Goal: Task Accomplishment & Management: Manage account settings

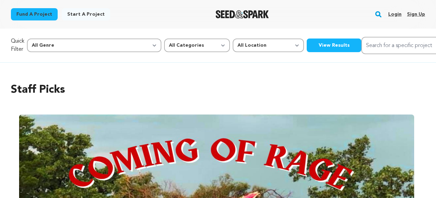
scroll to position [0, 155]
click at [393, 15] on link "Login" at bounding box center [394, 14] width 13 height 11
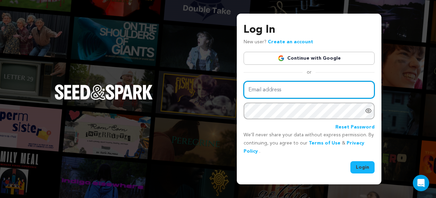
click at [320, 87] on input "Email address" at bounding box center [309, 89] width 131 height 17
type input "mariya.somova@gmail.com"
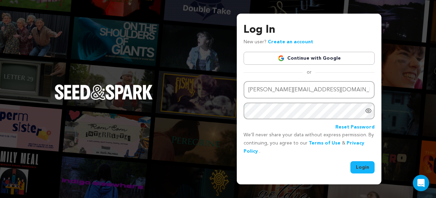
click at [374, 107] on div at bounding box center [370, 111] width 10 height 17
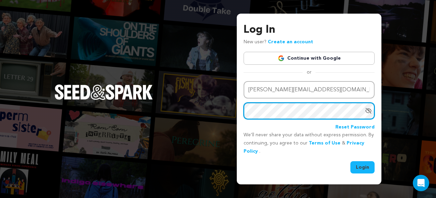
click at [226, 101] on div "Log In New user? Create an account Continue with Google or Email address mariya…" at bounding box center [218, 99] width 436 height 198
click at [350, 161] on button "Login" at bounding box center [362, 167] width 24 height 12
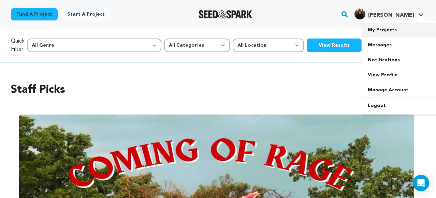
click at [387, 29] on link "My Projects" at bounding box center [400, 30] width 76 height 15
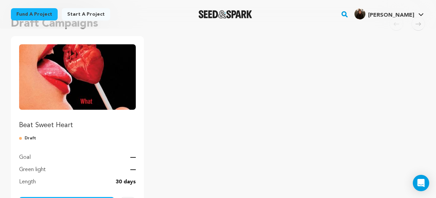
scroll to position [106, 0]
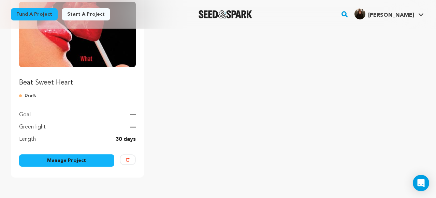
click at [82, 160] on link "Manage Project" at bounding box center [66, 161] width 95 height 12
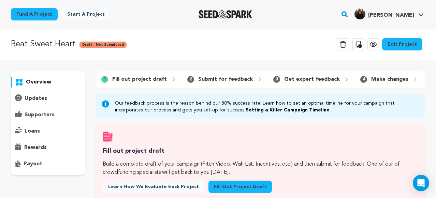
click at [401, 41] on link "Edit Project" at bounding box center [402, 44] width 40 height 12
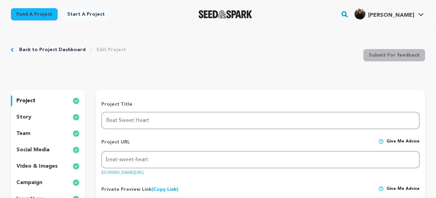
click at [25, 116] on p "story" at bounding box center [23, 117] width 15 height 8
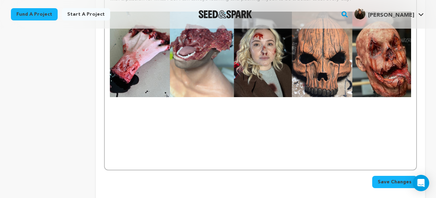
scroll to position [1418, 0]
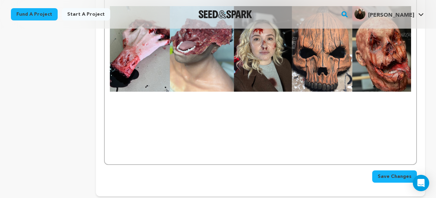
click at [224, 151] on p at bounding box center [260, 155] width 301 height 9
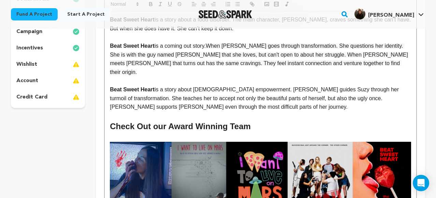
scroll to position [152, 0]
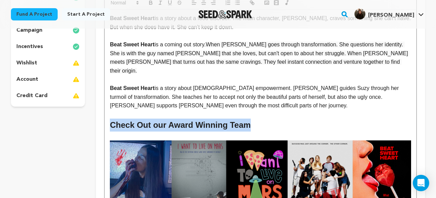
drag, startPoint x: 254, startPoint y: 116, endPoint x: 82, endPoint y: 114, distance: 171.6
copy h2 "Check Out our Award Winning Team"
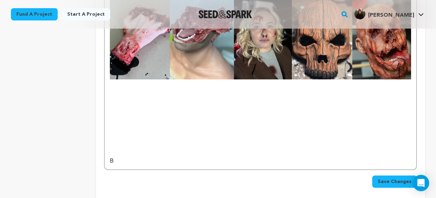
scroll to position [1429, 0]
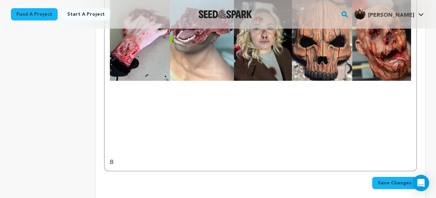
drag, startPoint x: 134, startPoint y: 111, endPoint x: 93, endPoint y: 102, distance: 42.3
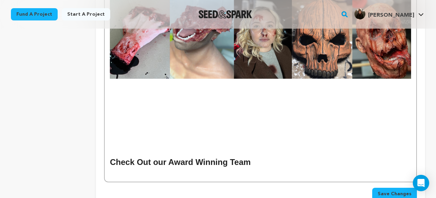
scroll to position [1477, 0]
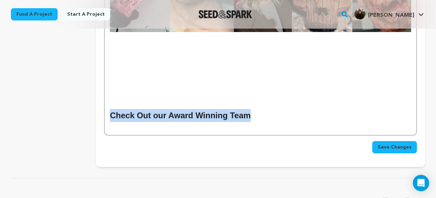
drag, startPoint x: 254, startPoint y: 61, endPoint x: 97, endPoint y: 65, distance: 157.3
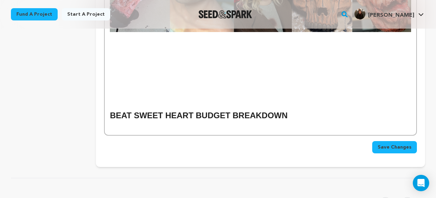
click at [284, 109] on h2 "BEAT SWEET HEART BUDGET BREAKDOWN" at bounding box center [260, 115] width 301 height 13
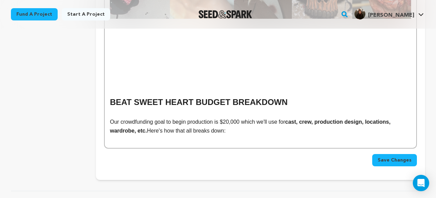
scroll to position [1493, 0]
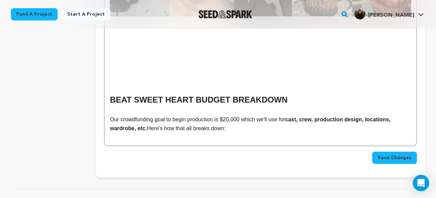
drag, startPoint x: 217, startPoint y: 69, endPoint x: 169, endPoint y: 68, distance: 47.8
click at [169, 115] on p "Our crowdfunding goal to begin production is $20,000 which we'll use for cast, …" at bounding box center [260, 123] width 301 height 17
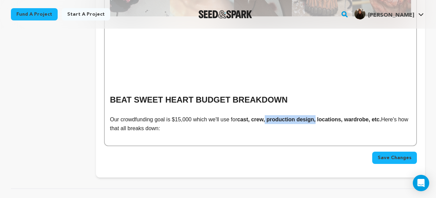
drag, startPoint x: 322, startPoint y: 68, endPoint x: 270, endPoint y: 69, distance: 51.2
click at [270, 117] on strong "cast, crew, production design, locations, wardrobe, etc." at bounding box center [309, 120] width 144 height 6
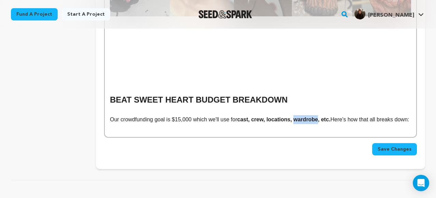
drag, startPoint x: 324, startPoint y: 68, endPoint x: 300, endPoint y: 69, distance: 23.6
click at [300, 117] on strong "cast, crew, locations, wardrobe, etc." at bounding box center [283, 120] width 93 height 6
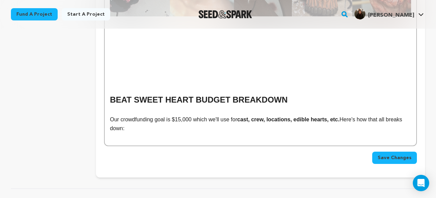
click at [336, 117] on strong "cast, crew, locations, edible hearts, etc." at bounding box center [288, 120] width 102 height 6
click at [280, 115] on p "Our crowdfunding goal is $15,000 which we'll use for cast, crew, locations, edi…" at bounding box center [260, 123] width 301 height 17
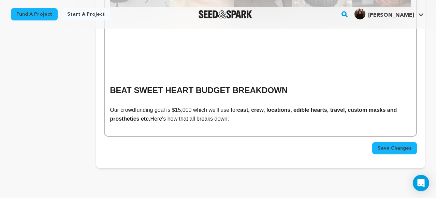
scroll to position [1502, 0]
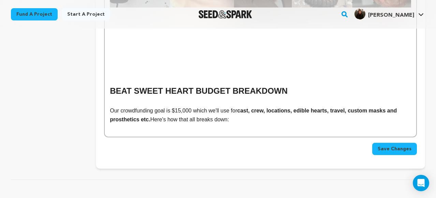
click at [136, 108] on strong "cast, crew, locations, edible hearts, travel, custom masks and prosthetics etc." at bounding box center [254, 115] width 289 height 15
click at [248, 106] on p "Our crowdfunding goal is $15,000 which we'll use for cast, crew, locations, edi…" at bounding box center [260, 114] width 301 height 17
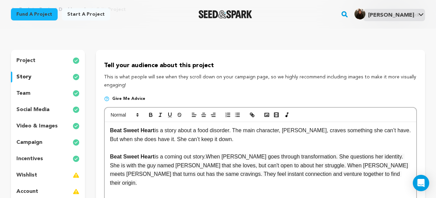
scroll to position [41, 0]
click at [266, 115] on polyline "button" at bounding box center [266, 115] width 3 height 2
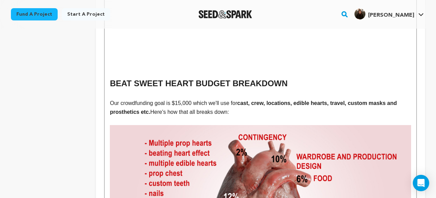
scroll to position [1504, 0]
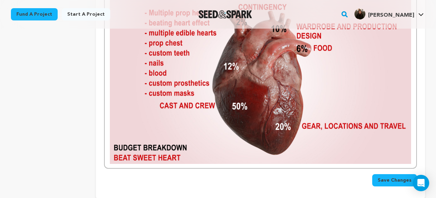
scroll to position [1632, 0]
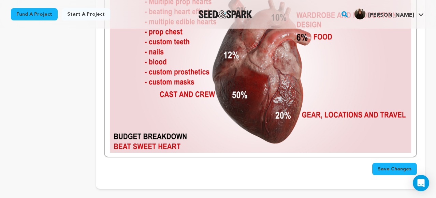
scroll to position [1663, 0]
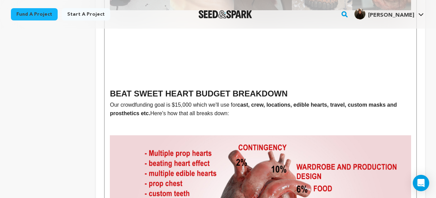
scroll to position [1499, 0]
click at [114, 127] on p at bounding box center [260, 131] width 301 height 9
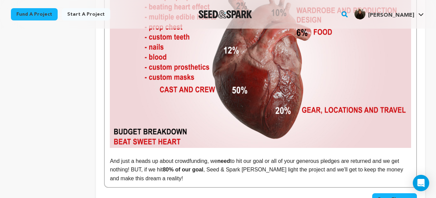
scroll to position [1648, 0]
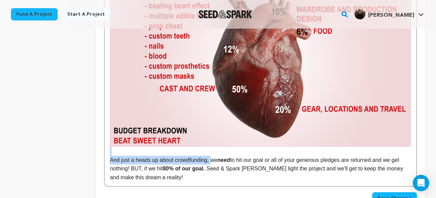
drag, startPoint x: 214, startPoint y: 107, endPoint x: 106, endPoint y: 103, distance: 107.2
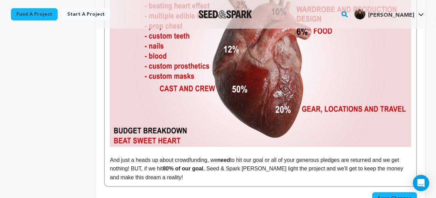
click at [203, 166] on strong "80% of our goal" at bounding box center [183, 169] width 41 height 6
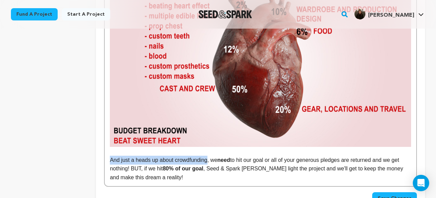
drag, startPoint x: 210, startPoint y: 107, endPoint x: 108, endPoint y: 110, distance: 102.0
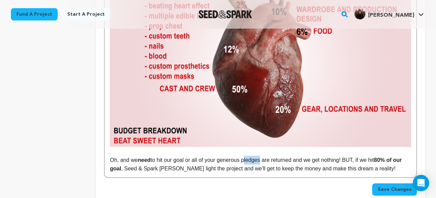
drag, startPoint x: 264, startPoint y: 106, endPoint x: 246, endPoint y: 108, distance: 17.8
click at [246, 156] on p "Oh, and we need to hit our goal or all of your generous pledges are returned an…" at bounding box center [260, 164] width 301 height 17
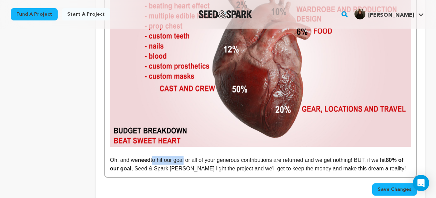
drag, startPoint x: 187, startPoint y: 107, endPoint x: 154, endPoint y: 108, distance: 33.4
click at [154, 156] on p "Oh, and we need to hit our goal or all of your generous contributions are retur…" at bounding box center [260, 164] width 301 height 17
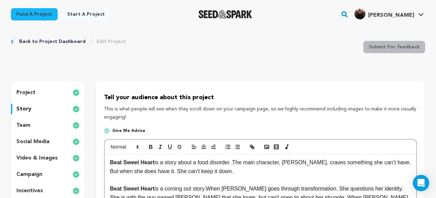
scroll to position [0, 0]
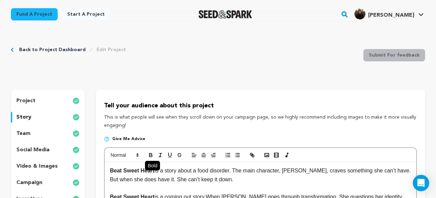
click at [152, 155] on icon "button" at bounding box center [151, 155] width 6 height 6
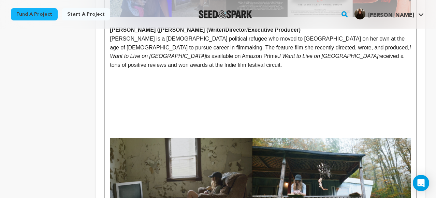
scroll to position [418, 0]
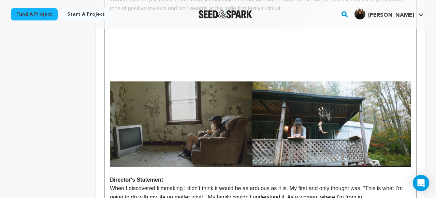
click at [353, 103] on img at bounding box center [260, 125] width 301 height 86
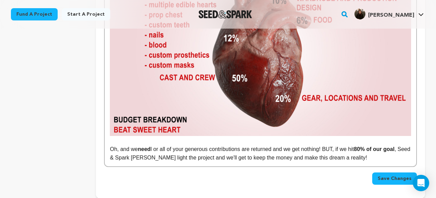
scroll to position [1565, 0]
click at [159, 145] on p "Oh, and we need l or all of your generous contributions are returned and we get…" at bounding box center [260, 153] width 301 height 17
click at [156, 145] on p "Oh, and we need l or all of your generous contributions are returned and we get…" at bounding box center [260, 153] width 301 height 17
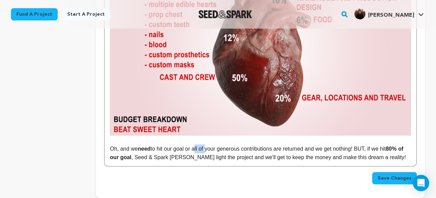
drag, startPoint x: 207, startPoint y: 97, endPoint x: 195, endPoint y: 97, distance: 11.9
click at [195, 145] on p "Oh, and we need to hit our goal or all of your generous contributions are retur…" at bounding box center [260, 153] width 301 height 17
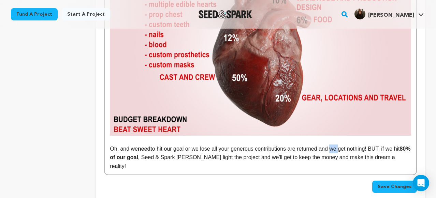
drag, startPoint x: 343, startPoint y: 96, endPoint x: 335, endPoint y: 98, distance: 7.9
click at [335, 145] on p "Oh, and we need to hit our goal or we lose all your generous contributions are …" at bounding box center [260, 158] width 301 height 26
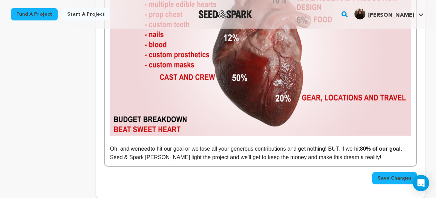
click at [334, 145] on p "Oh, and we need to hit our goal or we lose all your generous contributions and …" at bounding box center [260, 153] width 301 height 17
drag, startPoint x: 377, startPoint y: 106, endPoint x: 342, endPoint y: 106, distance: 34.8
click at [342, 145] on p "Oh, and we need to hit our goal or we lose all your generous contributions and …" at bounding box center [260, 153] width 301 height 17
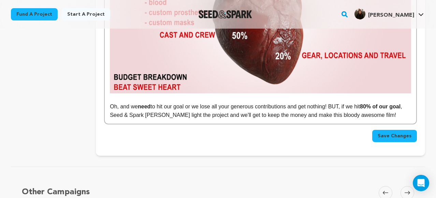
scroll to position [1614, 0]
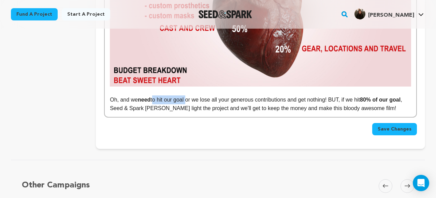
drag, startPoint x: 154, startPoint y: 46, endPoint x: 189, endPoint y: 48, distance: 34.5
click at [189, 96] on p "Oh, and we need to hit our goal or we lose all your generous contributions and …" at bounding box center [260, 104] width 301 height 17
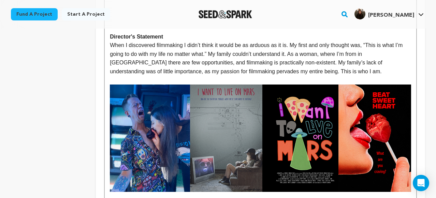
scroll to position [0, 0]
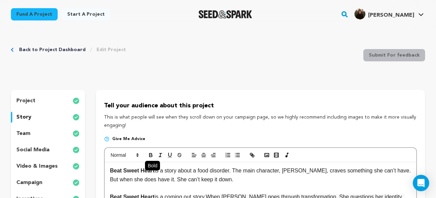
click at [150, 157] on icon "button" at bounding box center [150, 156] width 3 height 2
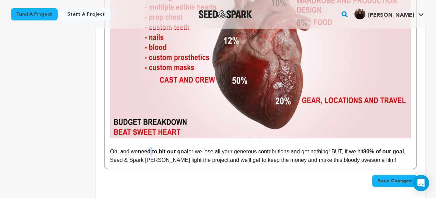
scroll to position [1579, 0]
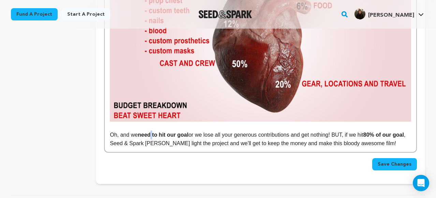
click at [249, 131] on p "Oh, and we need to hit our goal or we lose all your generous contributions and …" at bounding box center [260, 139] width 301 height 17
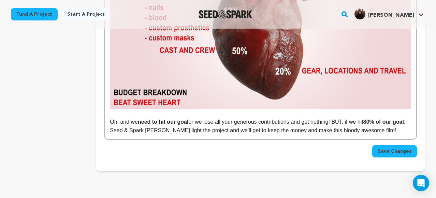
click at [401, 118] on p "Oh, and we need to hit our goal or we lose all your generous contributions and …" at bounding box center [260, 126] width 301 height 17
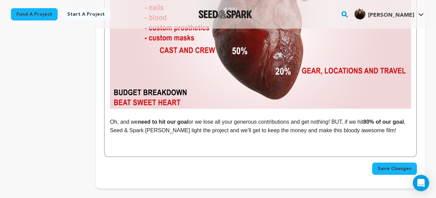
click at [395, 165] on span "Save Changes" at bounding box center [395, 168] width 34 height 7
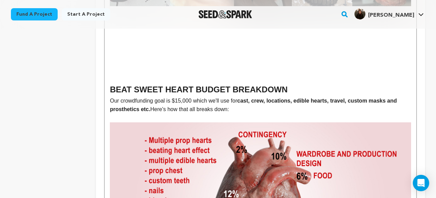
scroll to position [1392, 0]
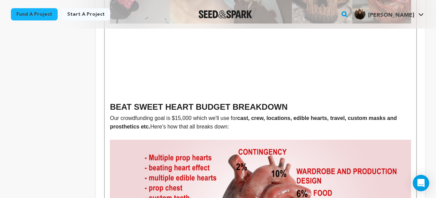
click at [110, 114] on p "Our crowdfunding goal is $15,000 which we'll use for cast, crew, locations, edi…" at bounding box center [260, 122] width 301 height 17
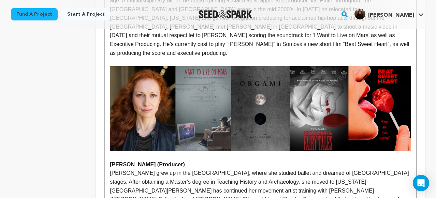
scroll to position [697, 0]
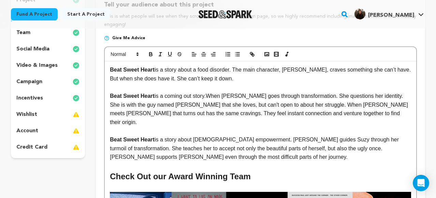
scroll to position [98, 0]
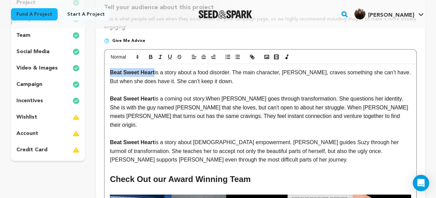
drag, startPoint x: 157, startPoint y: 72, endPoint x: 108, endPoint y: 72, distance: 48.8
click at [159, 57] on icon "button" at bounding box center [160, 57] width 6 height 6
drag, startPoint x: 155, startPoint y: 97, endPoint x: 106, endPoint y: 97, distance: 48.8
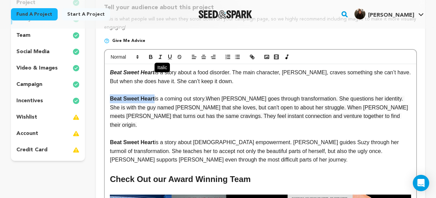
click at [159, 61] on button "button" at bounding box center [161, 57] width 10 height 8
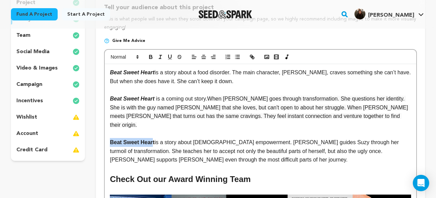
drag, startPoint x: 155, startPoint y: 134, endPoint x: 109, endPoint y: 134, distance: 46.0
click at [158, 59] on icon "button" at bounding box center [160, 57] width 6 height 6
click at [155, 138] on p "Beat Sweet Hear t is a story about female empowerment. Veronika guides Suzy thr…" at bounding box center [260, 151] width 301 height 26
click at [160, 55] on icon "button" at bounding box center [160, 57] width 6 height 6
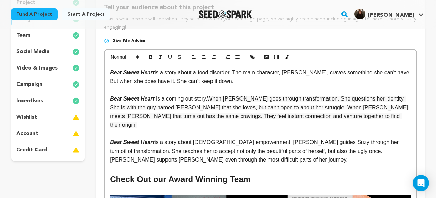
click at [283, 164] on p at bounding box center [260, 168] width 301 height 9
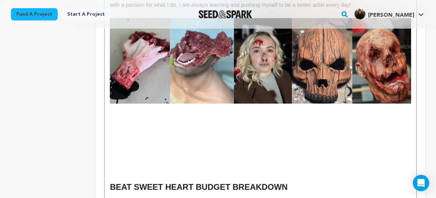
scroll to position [1301, 0]
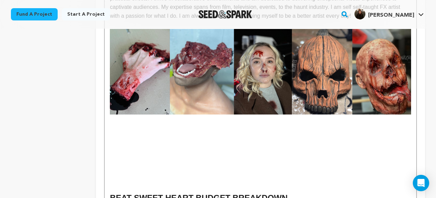
click at [224, 174] on p at bounding box center [260, 178] width 301 height 9
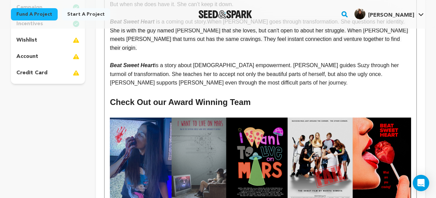
scroll to position [0, 0]
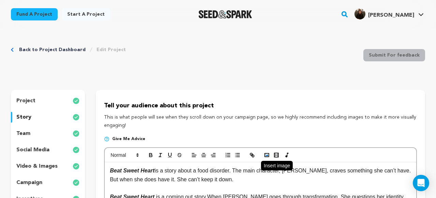
click at [266, 155] on icon "button" at bounding box center [267, 155] width 6 height 6
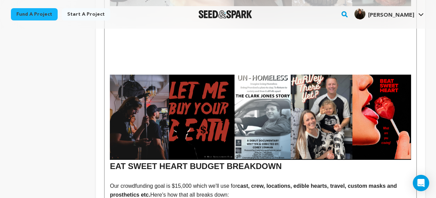
scroll to position [1410, 0]
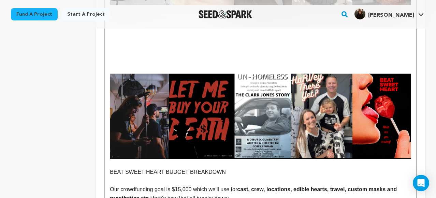
scroll to position [1392, 0]
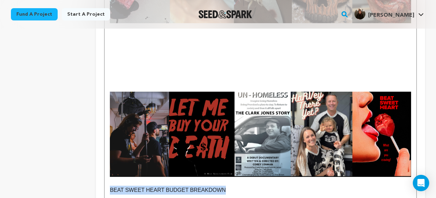
drag, startPoint x: 228, startPoint y: 136, endPoint x: 65, endPoint y: 139, distance: 163.1
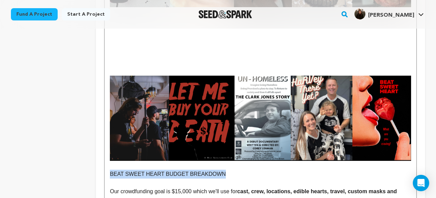
scroll to position [1409, 0]
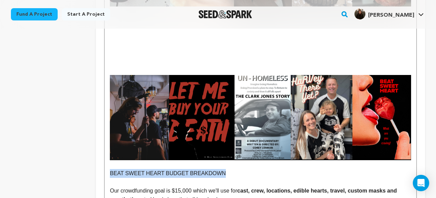
click at [228, 178] on p at bounding box center [260, 182] width 301 height 9
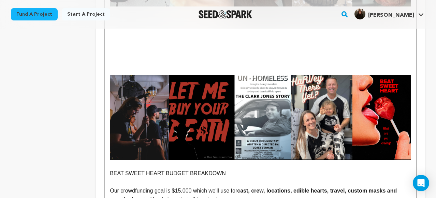
click at [110, 169] on p "BEAT SWEET HEART BUDGET BREAKDOWN" at bounding box center [260, 173] width 301 height 9
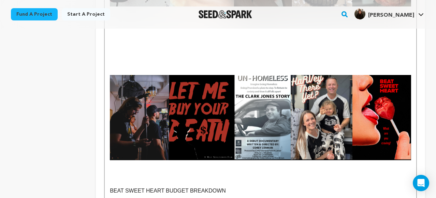
click at [117, 160] on p at bounding box center [260, 164] width 301 height 9
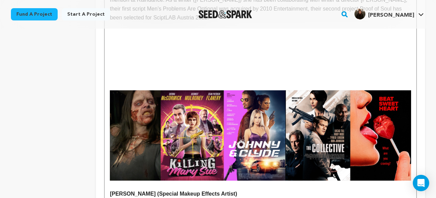
scroll to position [1084, 0]
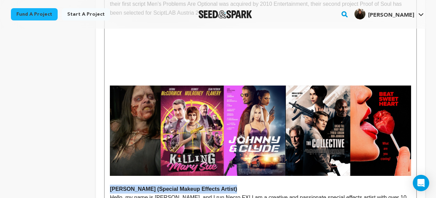
drag, startPoint x: 235, startPoint y: 139, endPoint x: 104, endPoint y: 135, distance: 131.0
copy strong "Jade Figueroa (Special Makeup Effects Artist)"
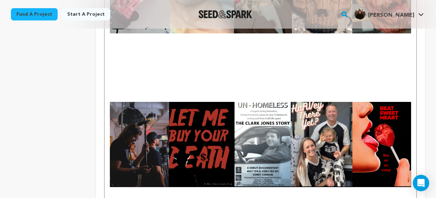
scroll to position [1382, 0]
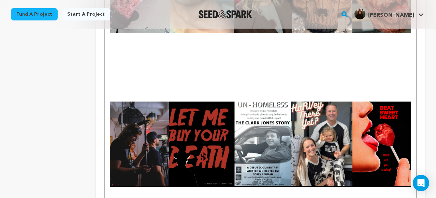
click at [116, 187] on p at bounding box center [260, 191] width 301 height 9
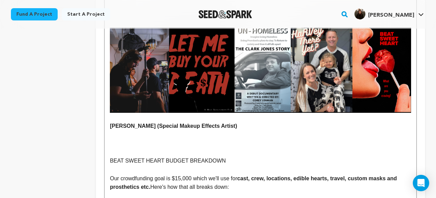
scroll to position [1458, 0]
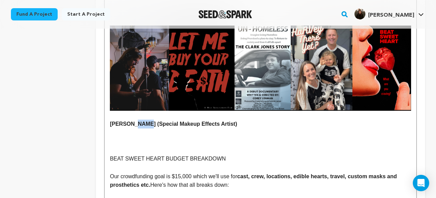
drag, startPoint x: 146, startPoint y: 72, endPoint x: 103, endPoint y: 72, distance: 43.0
click at [110, 121] on strong "Jade Figueroa (Special Makeup Effects Artist)" at bounding box center [173, 124] width 127 height 6
drag, startPoint x: 231, startPoint y: 72, endPoint x: 227, endPoint y: 75, distance: 5.1
click at [227, 120] on p "Corey Lehman (Special Makeup Effects Artist)" at bounding box center [260, 124] width 301 height 9
click at [229, 121] on strong "Corey Lehman (Special Makeup Effects Artist)" at bounding box center [173, 124] width 127 height 6
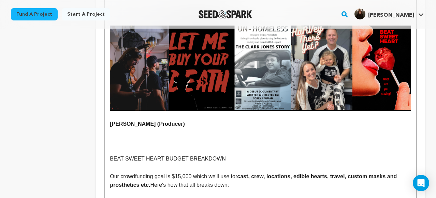
click at [182, 120] on p "Corey Lehman (Producer)" at bounding box center [260, 124] width 301 height 9
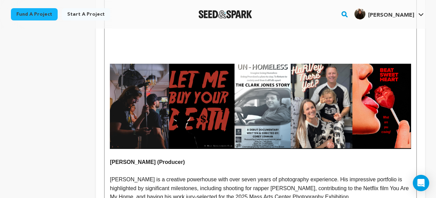
scroll to position [1421, 0]
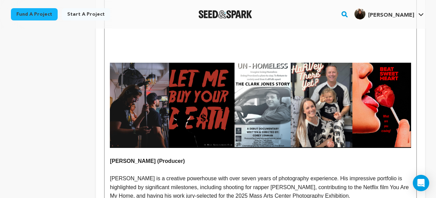
click at [110, 174] on p "Corey Lehman is a creative powerhouse with over seven years of photography expe…" at bounding box center [260, 187] width 301 height 26
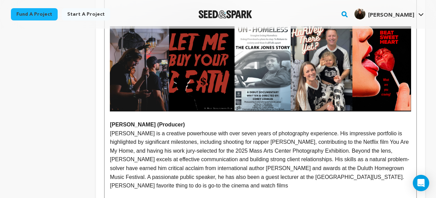
scroll to position [1458, 0]
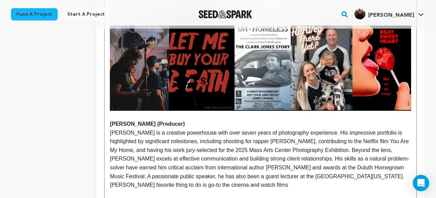
click at [256, 135] on p "Corey Lehman is a creative powerhouse with over seven years of photography expe…" at bounding box center [260, 159] width 301 height 61
drag, startPoint x: 236, startPoint y: 147, endPoint x: 87, endPoint y: 141, distance: 149.2
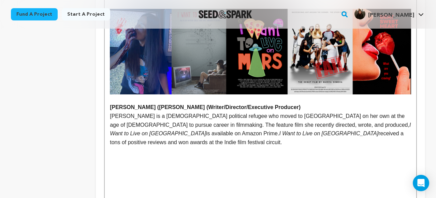
scroll to position [0, 0]
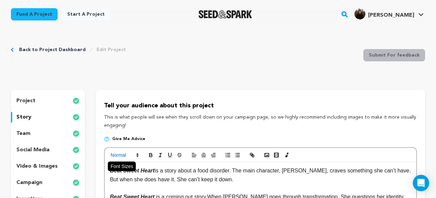
click at [131, 157] on span at bounding box center [123, 155] width 33 height 8
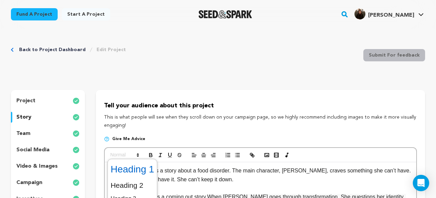
click at [138, 172] on span at bounding box center [133, 170] width 44 height 18
click at [136, 157] on icon at bounding box center [138, 155] width 6 height 6
click at [137, 183] on span at bounding box center [133, 185] width 44 height 14
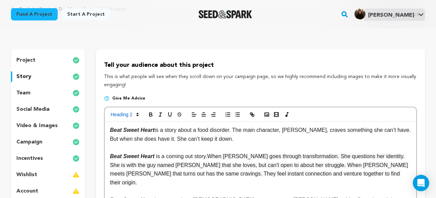
scroll to position [42, 0]
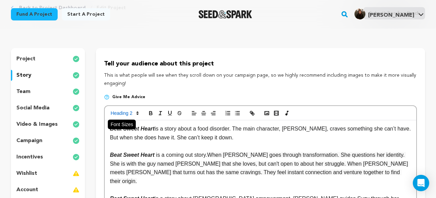
click at [136, 117] on span at bounding box center [123, 113] width 33 height 8
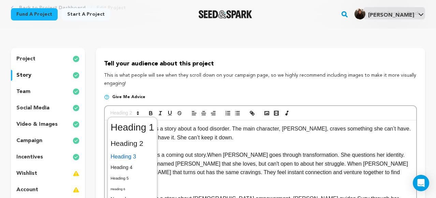
click at [135, 155] on span at bounding box center [133, 157] width 44 height 12
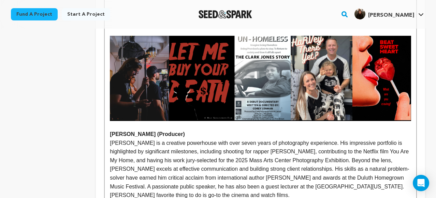
scroll to position [1451, 0]
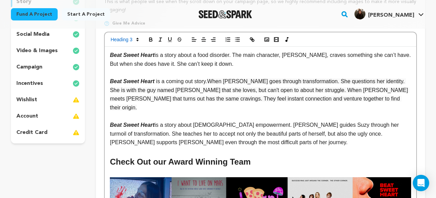
scroll to position [115, 0]
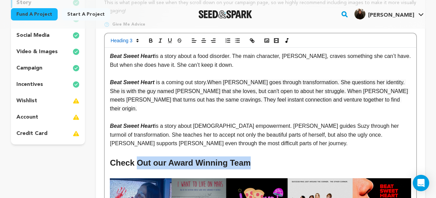
drag, startPoint x: 253, startPoint y: 156, endPoint x: 140, endPoint y: 158, distance: 113.3
click at [140, 158] on h2 "Check Out our Award Winning Team" at bounding box center [260, 163] width 301 height 13
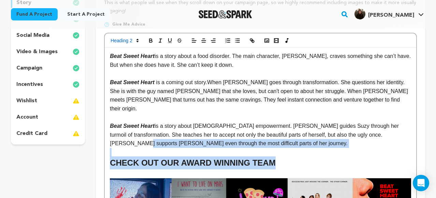
drag, startPoint x: 276, startPoint y: 159, endPoint x: 69, endPoint y: 136, distance: 209.0
click at [151, 148] on p at bounding box center [260, 152] width 301 height 9
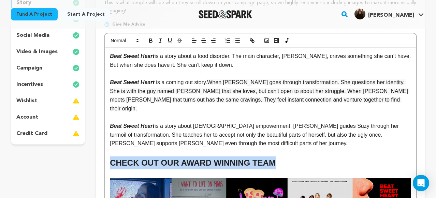
drag, startPoint x: 277, startPoint y: 152, endPoint x: 105, endPoint y: 153, distance: 171.9
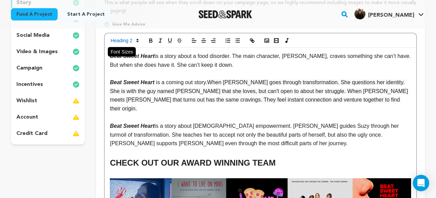
click at [134, 40] on span at bounding box center [123, 40] width 33 height 8
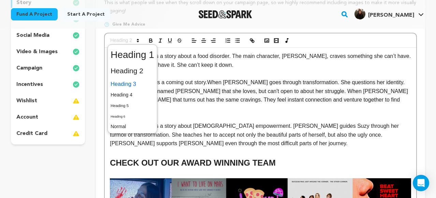
click at [131, 81] on span at bounding box center [133, 84] width 44 height 12
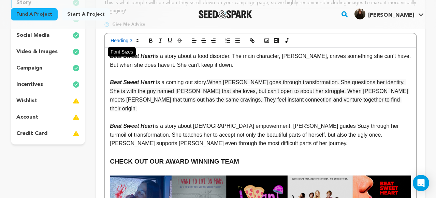
click at [123, 42] on span at bounding box center [123, 40] width 33 height 8
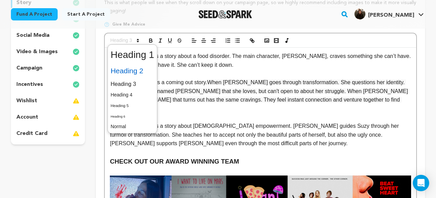
click at [137, 72] on span at bounding box center [133, 71] width 44 height 14
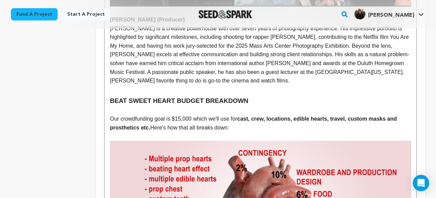
scroll to position [1560, 0]
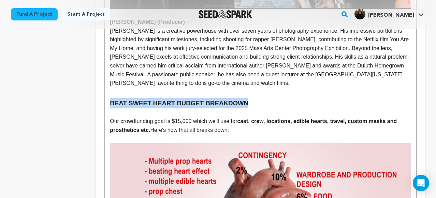
drag, startPoint x: 249, startPoint y: 52, endPoint x: 109, endPoint y: 50, distance: 140.2
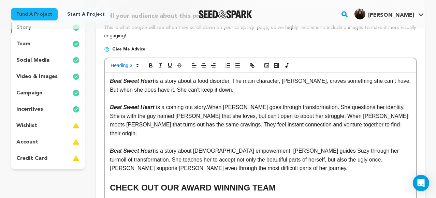
scroll to position [58, 0]
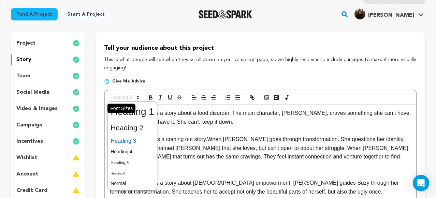
click at [133, 98] on span at bounding box center [123, 97] width 33 height 8
click at [134, 130] on span at bounding box center [133, 128] width 44 height 14
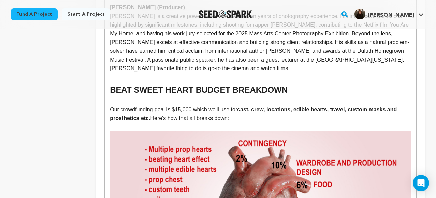
scroll to position [1577, 0]
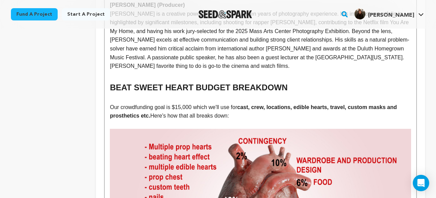
click at [289, 81] on h2 "BEAT SWEET HEART BUDGET BREAKDOWN" at bounding box center [260, 87] width 301 height 13
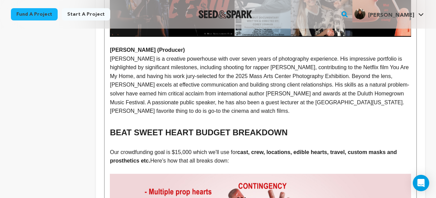
scroll to position [1532, 0]
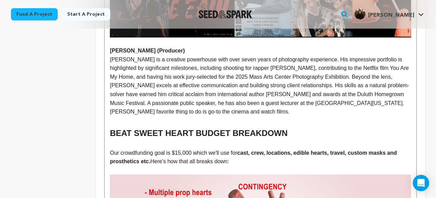
click at [110, 149] on p "Our crowdfunding goal is $15,000 which we'll use for cast, crew, locations, edi…" at bounding box center [260, 157] width 301 height 17
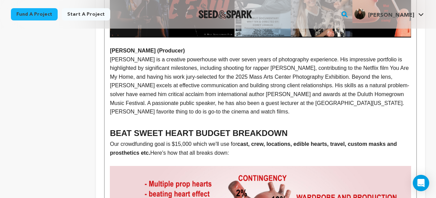
click at [110, 127] on h2 "BEAT SWEET HEART BUDGET BREAKDOWN" at bounding box center [260, 133] width 301 height 13
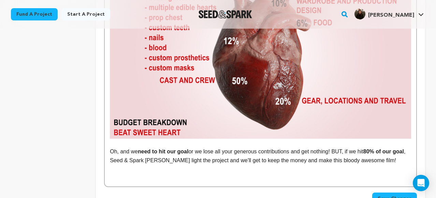
scroll to position [1755, 0]
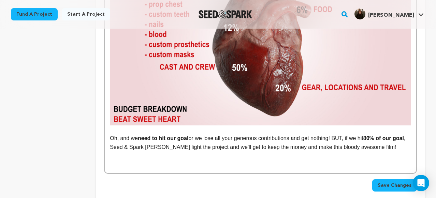
click at [404, 182] on span "Save Changes" at bounding box center [395, 185] width 34 height 7
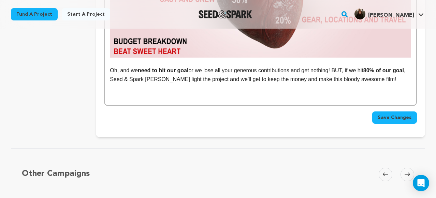
scroll to position [1819, 0]
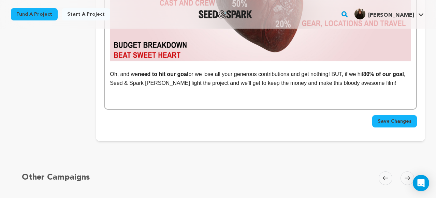
click at [386, 118] on span "Save Changes" at bounding box center [395, 121] width 34 height 7
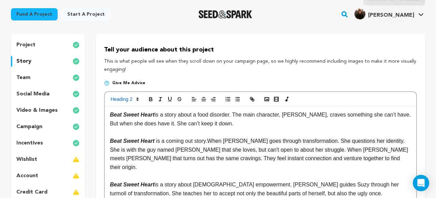
scroll to position [64, 0]
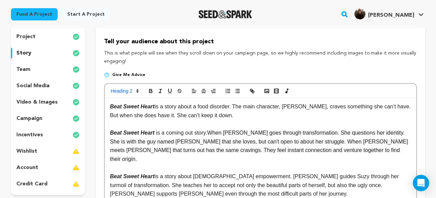
click at [31, 134] on p "incentives" at bounding box center [29, 135] width 27 height 8
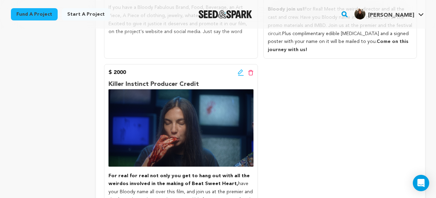
scroll to position [1083, 0]
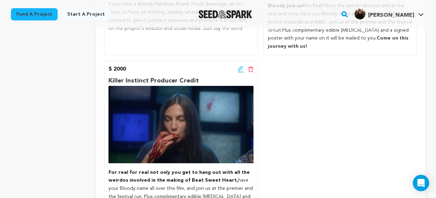
click at [240, 65] on div "Edit incentive button Delete incentive button" at bounding box center [246, 69] width 16 height 8
click at [240, 66] on icon at bounding box center [241, 69] width 6 height 7
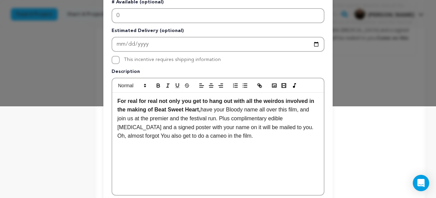
scroll to position [99, 0]
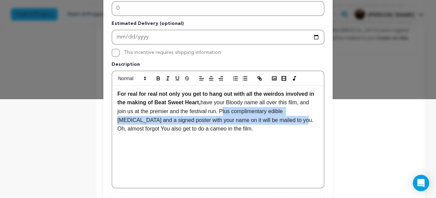
drag, startPoint x: 286, startPoint y: 122, endPoint x: 222, endPoint y: 113, distance: 64.8
click at [222, 113] on span "have your Bloody name all over this film, and join us at the premier and the fe…" at bounding box center [215, 116] width 197 height 32
copy span "Plus complimentary edible human heart and a signed poster with your name on it …"
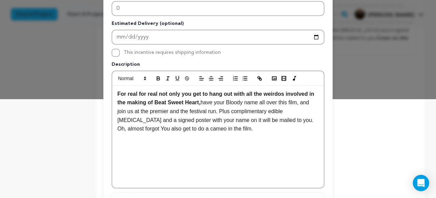
click at [282, 156] on div "For real for real not only you get to hang out with all the weirdos involved in…" at bounding box center [217, 137] width 211 height 102
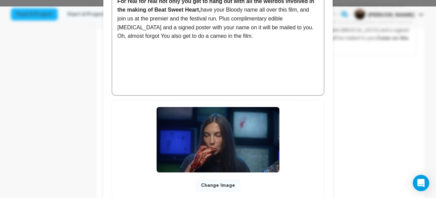
scroll to position [238, 0]
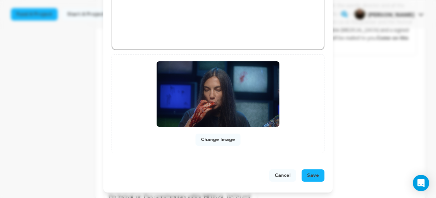
click at [319, 176] on span "Save" at bounding box center [313, 175] width 12 height 7
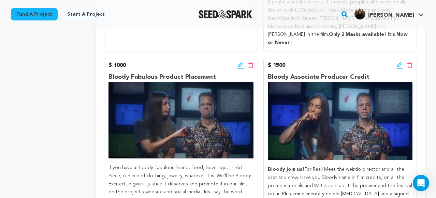
scroll to position [920, 0]
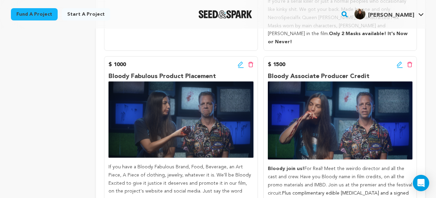
click at [398, 61] on icon at bounding box center [400, 64] width 6 height 7
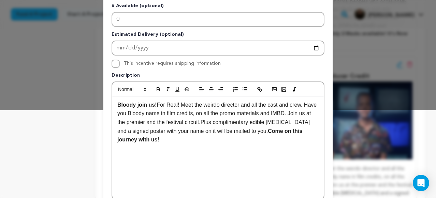
scroll to position [89, 0]
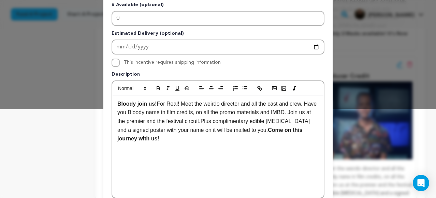
click at [309, 130] on p "Bloody join us! For Real! Meet the weirdo director and all the cast and crew. H…" at bounding box center [217, 122] width 201 height 44
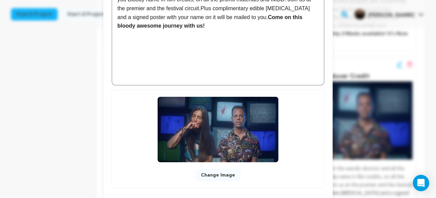
scroll to position [219, 0]
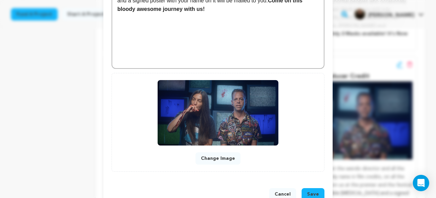
click at [319, 195] on button "Save" at bounding box center [313, 194] width 23 height 12
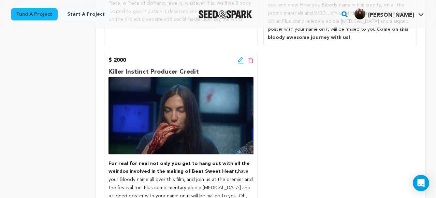
scroll to position [1054, 0]
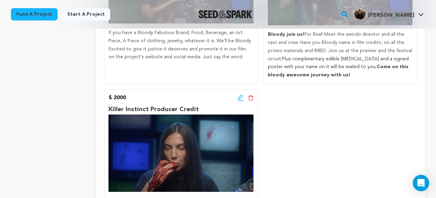
click at [239, 95] on icon at bounding box center [240, 97] width 5 height 5
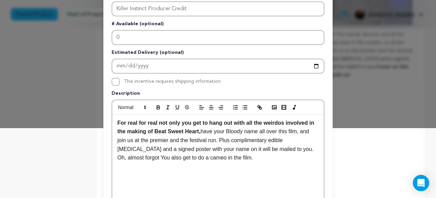
scroll to position [67, 0]
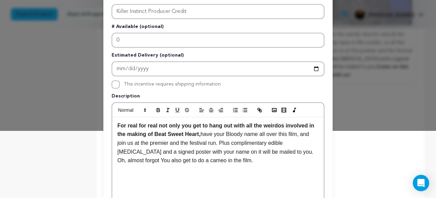
click at [232, 163] on p "For real for real not only you get to hang out with all the weirdos involved in…" at bounding box center [217, 143] width 201 height 44
drag, startPoint x: 134, startPoint y: 162, endPoint x: 286, endPoint y: 151, distance: 152.2
click at [286, 151] on span "have your Bloody name all over this film, and join us at the premier and the fe…" at bounding box center [215, 147] width 197 height 32
drag, startPoint x: 190, startPoint y: 160, endPoint x: 124, endPoint y: 163, distance: 66.6
click at [123, 163] on p "For real for real not only you get to hang out with all the weirdos involved in…" at bounding box center [217, 143] width 201 height 44
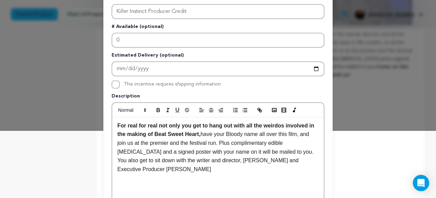
click at [316, 160] on p "For real for real not only you get to hang out with all the weirdos involved in…" at bounding box center [217, 147] width 201 height 53
click at [137, 171] on p "For real for real not only you get to hang out with all the weirdos involved in…" at bounding box center [217, 147] width 201 height 53
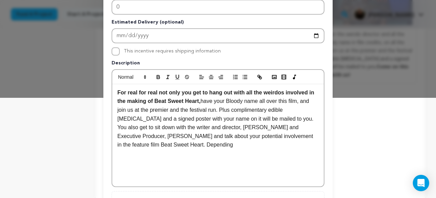
scroll to position [101, 0]
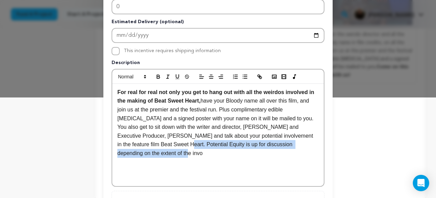
drag, startPoint x: 132, startPoint y: 154, endPoint x: 151, endPoint y: 143, distance: 21.7
click at [151, 143] on p "For real for real not only you get to hang out with all the weirdos involved in…" at bounding box center [217, 123] width 201 height 70
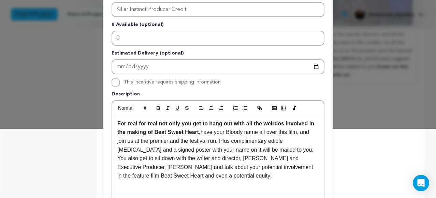
scroll to position [238, 0]
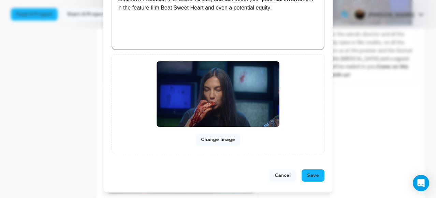
click at [319, 174] on button "Save" at bounding box center [313, 176] width 23 height 12
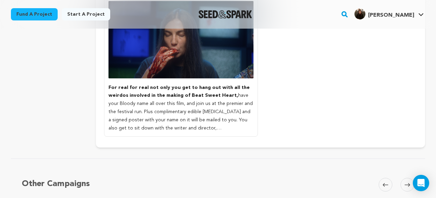
scroll to position [1168, 0]
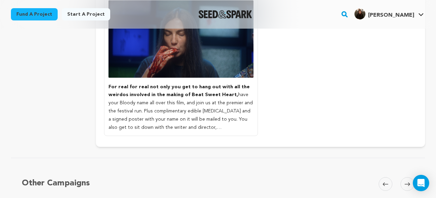
click at [199, 92] on span "have your Bloody name all over this film, and join us at the premier and the fe…" at bounding box center [180, 123] width 144 height 62
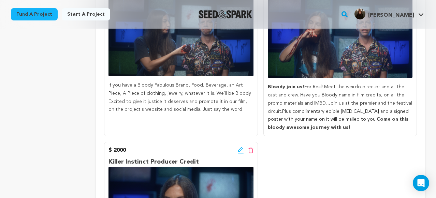
scroll to position [983, 0]
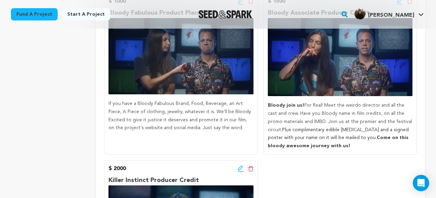
click at [238, 165] on icon at bounding box center [241, 168] width 6 height 7
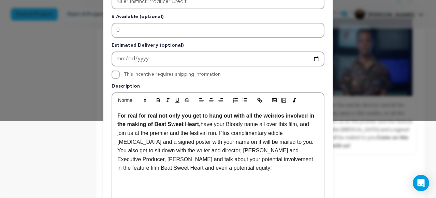
scroll to position [87, 0]
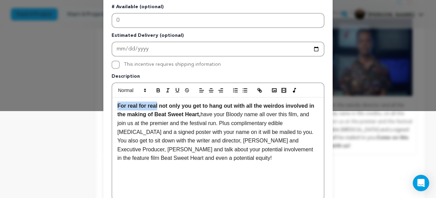
drag, startPoint x: 157, startPoint y: 107, endPoint x: 85, endPoint y: 96, distance: 73.5
click at [107, 98] on div "Pledge Level (USD) 2000 Title Killer Instinct Producer Credit # Available (opti…" at bounding box center [217, 125] width 229 height 374
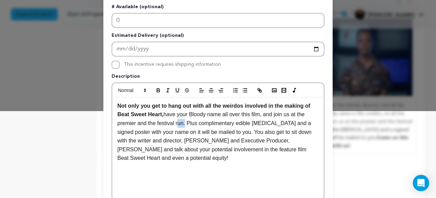
drag, startPoint x: 185, startPoint y: 124, endPoint x: 177, endPoint y: 124, distance: 8.5
click at [177, 124] on span "have your Bloody name all over this film, and join us at the premier and the fe…" at bounding box center [215, 136] width 196 height 49
drag, startPoint x: 246, startPoint y: 122, endPoint x: 207, endPoint y: 123, distance: 38.9
click at [207, 123] on span "have your Bloody name all over this film, and join us at the premier and the fe…" at bounding box center [218, 136] width 202 height 49
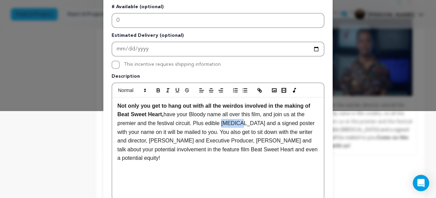
drag, startPoint x: 242, startPoint y: 123, endPoint x: 222, endPoint y: 122, distance: 19.5
click at [222, 122] on span "have your Bloody name all over this film, and join us at the premier and the fe…" at bounding box center [218, 136] width 202 height 49
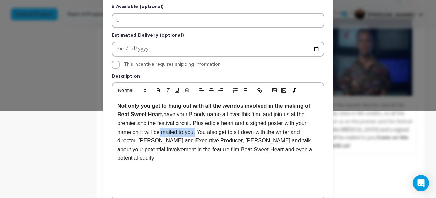
drag, startPoint x: 193, startPoint y: 132, endPoint x: 157, endPoint y: 132, distance: 36.8
click at [157, 133] on span "have your Bloody name all over this film, and join us at the premier and the fe…" at bounding box center [215, 136] width 196 height 49
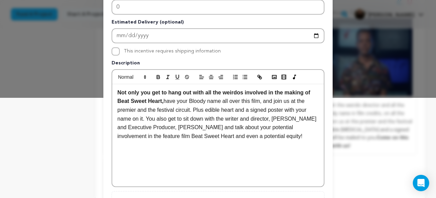
scroll to position [102, 0]
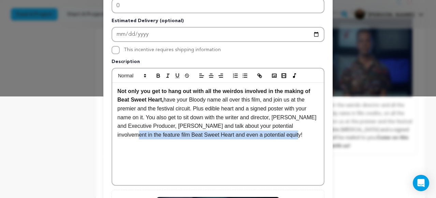
drag, startPoint x: 274, startPoint y: 134, endPoint x: 307, endPoint y: 123, distance: 34.2
click at [307, 123] on p "Not only you get to hang out with all the weirdos involved in the making of Bea…" at bounding box center [217, 113] width 201 height 53
click at [158, 75] on icon "button" at bounding box center [158, 76] width 6 height 6
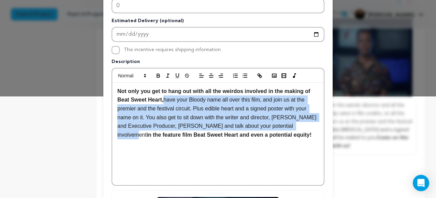
click at [210, 169] on div "Not only you get to hang out with all the weirdos involved in the making of Bea…" at bounding box center [217, 134] width 211 height 102
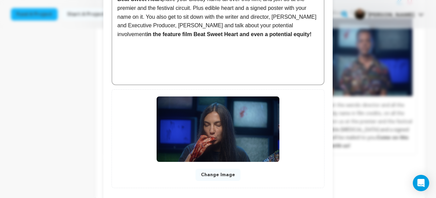
scroll to position [238, 0]
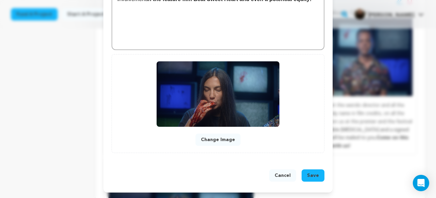
click at [317, 174] on span "Save" at bounding box center [313, 175] width 12 height 7
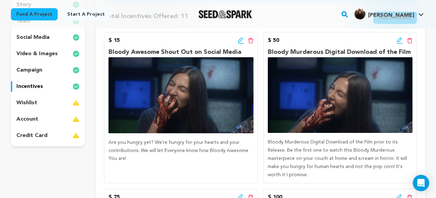
scroll to position [110, 0]
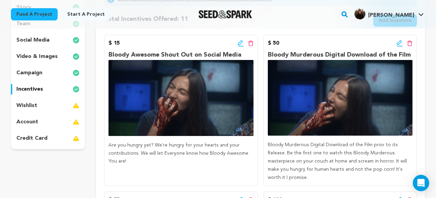
click at [76, 106] on img at bounding box center [76, 106] width 7 height 8
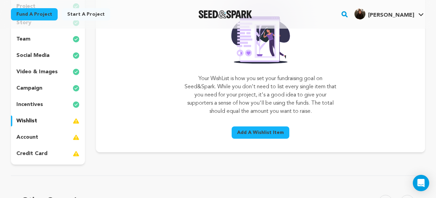
scroll to position [101, 0]
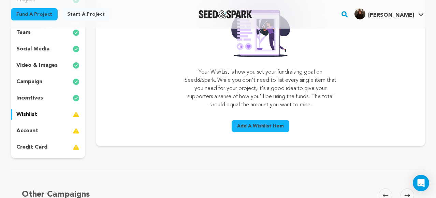
click at [275, 124] on span "Add A Wishlist Item" at bounding box center [260, 126] width 47 height 7
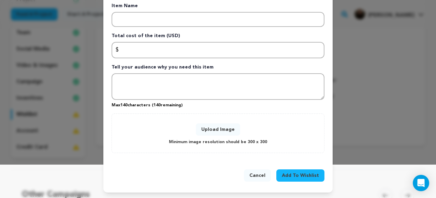
scroll to position [0, 0]
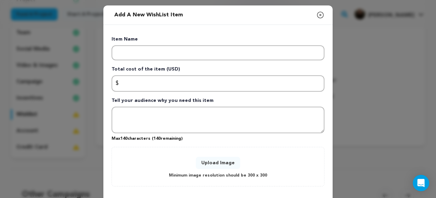
click at [320, 16] on icon "button" at bounding box center [320, 15] width 8 height 8
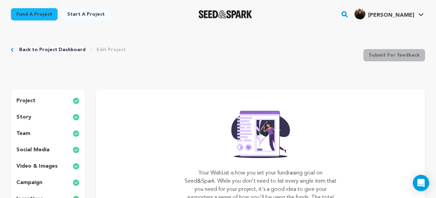
scroll to position [51, 0]
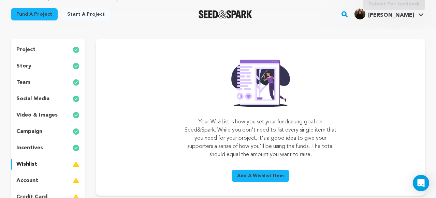
click at [39, 147] on p "incentives" at bounding box center [29, 148] width 27 height 8
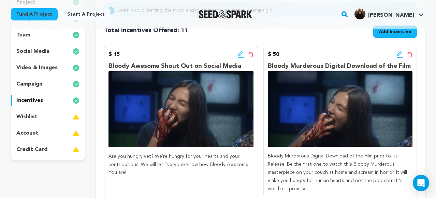
scroll to position [100, 0]
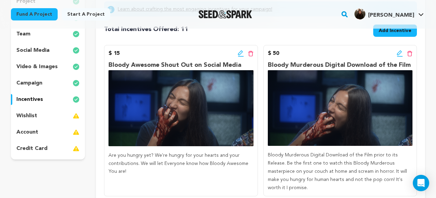
drag, startPoint x: 242, startPoint y: 65, endPoint x: 124, endPoint y: 56, distance: 118.3
click at [124, 56] on div "$ 15 Edit incentive button Delete incentive button Bloody Awesome Shout Out on …" at bounding box center [180, 120] width 153 height 151
copy div "Edit incentive button Delete incentive button Bloody Awesome Shout Out on Socia…"
click at [169, 68] on p "Bloody Awesome Shout Out on Social Media" at bounding box center [180, 65] width 145 height 10
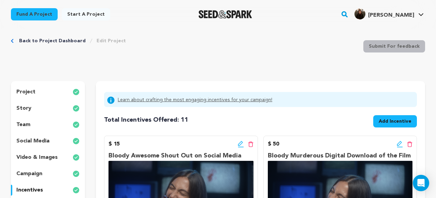
scroll to position [0, 0]
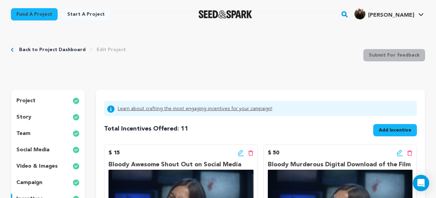
click at [23, 115] on p "story" at bounding box center [23, 117] width 15 height 8
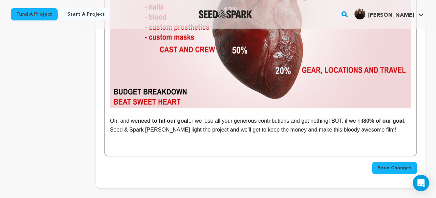
scroll to position [1775, 0]
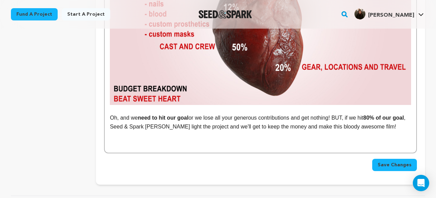
click at [407, 114] on p "Oh, and we need to hit our goal or we lose all your generous contributions and …" at bounding box center [260, 122] width 301 height 17
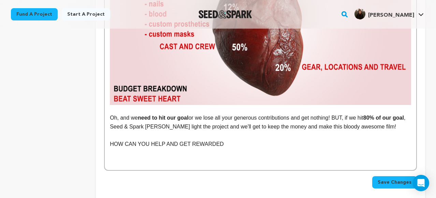
drag, startPoint x: 229, startPoint y: 91, endPoint x: 103, endPoint y: 88, distance: 126.6
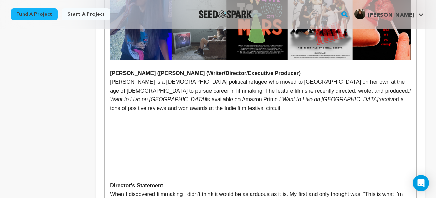
scroll to position [0, 0]
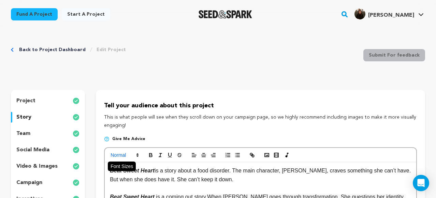
click at [134, 156] on icon at bounding box center [137, 155] width 6 height 6
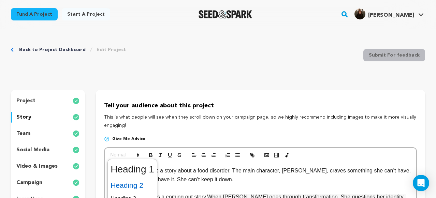
click at [136, 184] on span at bounding box center [133, 185] width 44 height 14
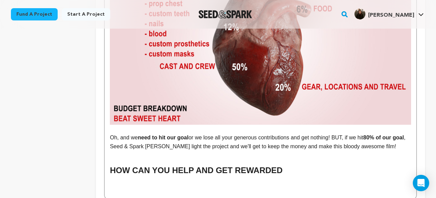
scroll to position [1759, 0]
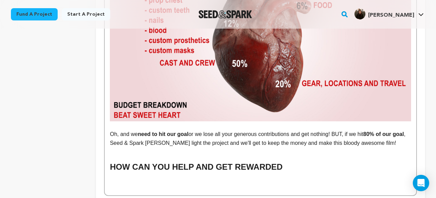
click at [288, 161] on h2 "HOW CAN YOU HELP AND GET REWARDED" at bounding box center [260, 167] width 301 height 13
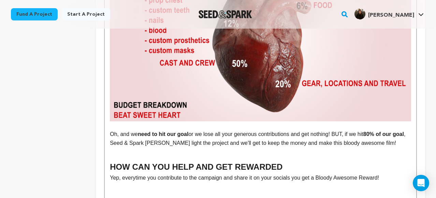
click at [135, 174] on p "Yep, everytime you contribute to the campaign and share it on your socials you …" at bounding box center [260, 178] width 301 height 9
click at [199, 174] on p "Yep, every time you contribute to the campaign and share it on your socials you…" at bounding box center [260, 178] width 301 height 9
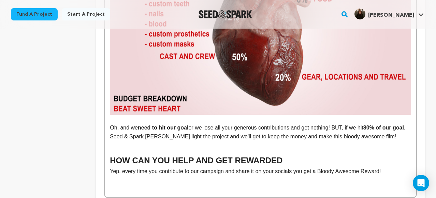
scroll to position [1759, 0]
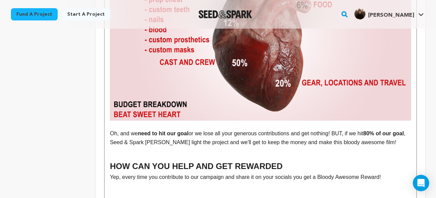
click at [388, 173] on p "Yep, every time you contribute to our campaign and share it on your socials you…" at bounding box center [260, 177] width 301 height 9
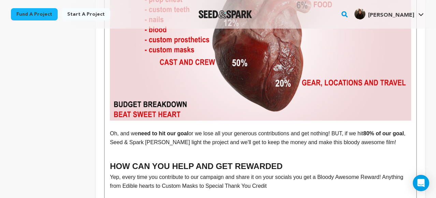
click at [206, 173] on p "Yep, every time you contribute to our campaign and share it on your socials you…" at bounding box center [260, 181] width 301 height 17
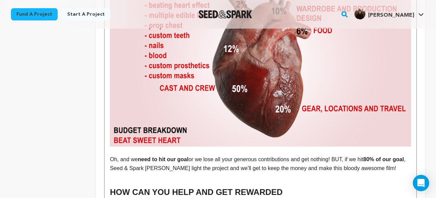
scroll to position [1734, 0]
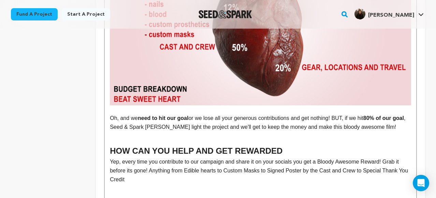
scroll to position [1775, 0]
drag, startPoint x: 360, startPoint y: 118, endPoint x: 307, endPoint y: 118, distance: 52.9
click at [307, 157] on p "Yep, every time you contribute to our campaign and share it on your socials you…" at bounding box center [260, 170] width 301 height 26
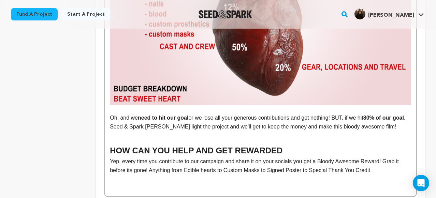
click at [379, 157] on p "Yep, every time you contribute to our campaign and share it on your socials you…" at bounding box center [260, 165] width 301 height 17
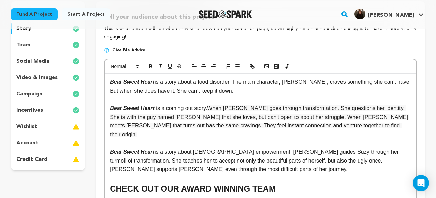
scroll to position [0, 0]
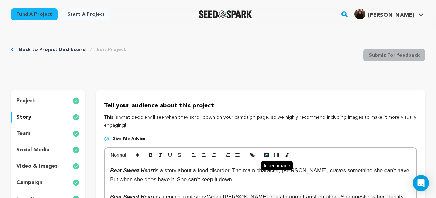
click at [265, 153] on rect "button" at bounding box center [267, 154] width 4 height 3
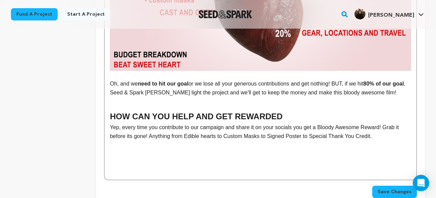
scroll to position [1808, 0]
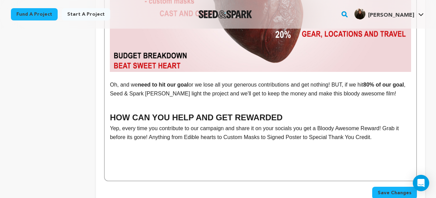
click at [116, 142] on p at bounding box center [260, 146] width 301 height 9
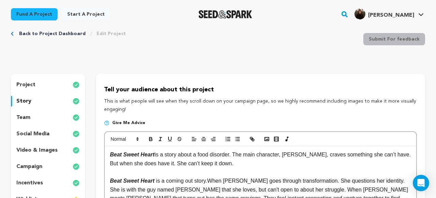
scroll to position [0, 0]
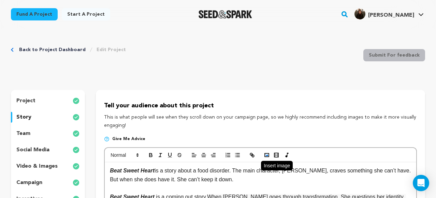
click at [265, 155] on rect "button" at bounding box center [267, 154] width 4 height 3
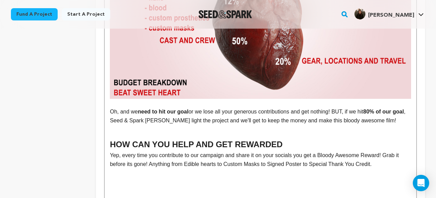
scroll to position [1768, 0]
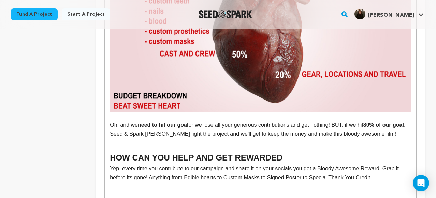
click at [249, 182] on p at bounding box center [260, 186] width 301 height 9
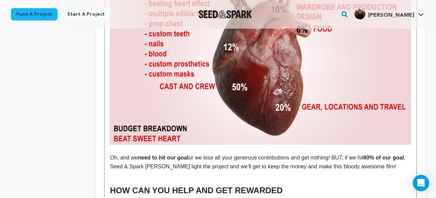
scroll to position [1706, 0]
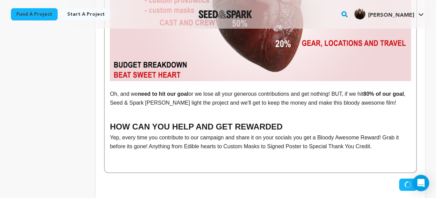
scroll to position [1799, 0]
click at [387, 133] on p "Yep, every time you contribute to our campaign and share it on your socials you…" at bounding box center [260, 141] width 301 height 17
click at [234, 159] on p at bounding box center [260, 163] width 301 height 9
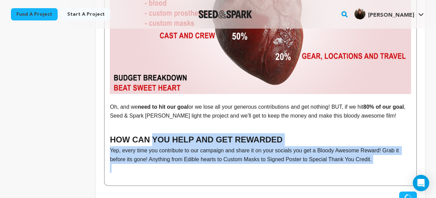
scroll to position [1781, 0]
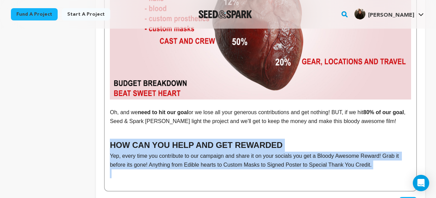
drag, startPoint x: 377, startPoint y: 101, endPoint x: 108, endPoint y: 88, distance: 269.5
copy div "HOW CAN YOU HELP AND GET REWARDED Yep, every time you contribute to our campaig…"
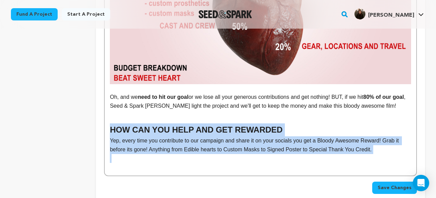
scroll to position [1770, 0]
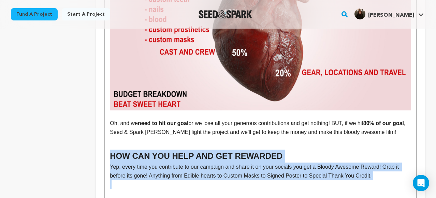
click at [307, 150] on h2 "HOW CAN YOU HELP AND GET REWARDED" at bounding box center [260, 156] width 301 height 13
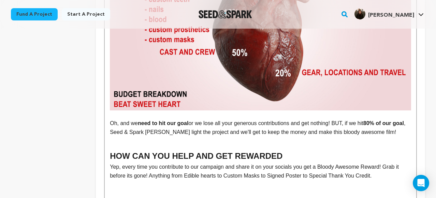
click at [111, 150] on h2 "HOW CAN YOU HELP AND GET REWARDED" at bounding box center [260, 156] width 301 height 13
click at [391, 163] on p "Yep, every time you contribute to our campaign and share it on your socials you…" at bounding box center [260, 171] width 301 height 17
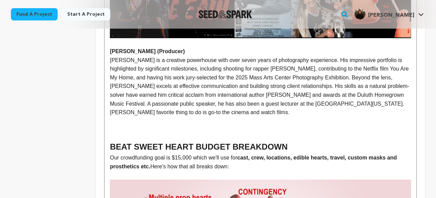
scroll to position [1499, 0]
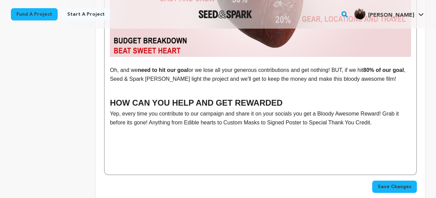
scroll to position [1809, 0]
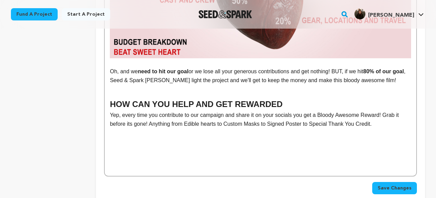
click at [379, 111] on p "Yep, every time you contribute to our campaign and share it on your socials you…" at bounding box center [260, 119] width 301 height 17
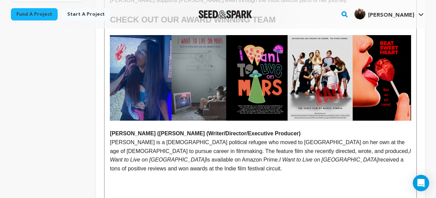
scroll to position [0, 0]
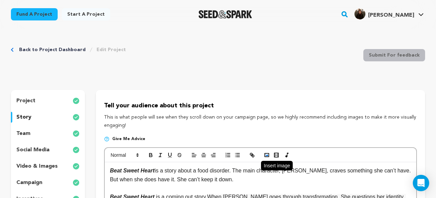
click at [267, 156] on polyline "button" at bounding box center [266, 156] width 3 height 2
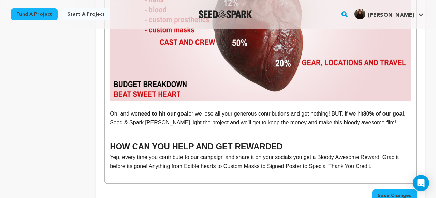
scroll to position [1758, 0]
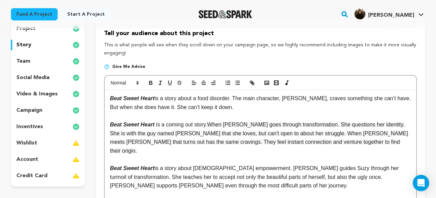
scroll to position [0, 0]
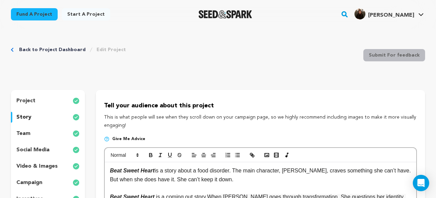
click at [58, 48] on link "Back to Project Dashboard" at bounding box center [52, 49] width 67 height 7
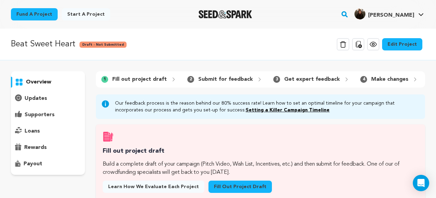
click at [376, 43] on icon at bounding box center [373, 44] width 8 height 8
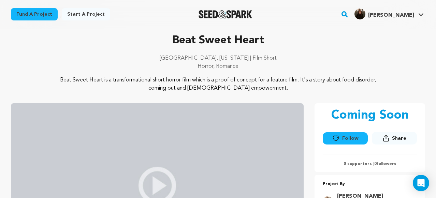
scroll to position [36, 0]
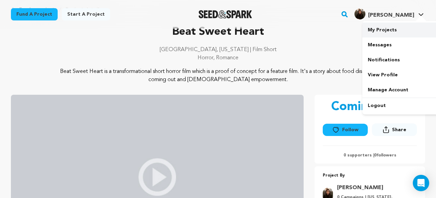
click at [391, 26] on link "My Projects" at bounding box center [400, 30] width 76 height 15
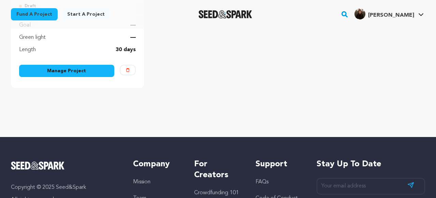
scroll to position [197, 0]
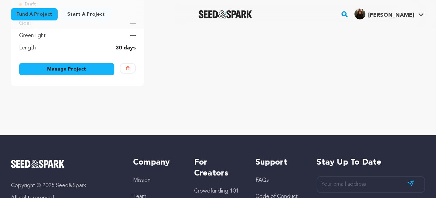
click at [81, 68] on link "Manage Project" at bounding box center [66, 69] width 95 height 12
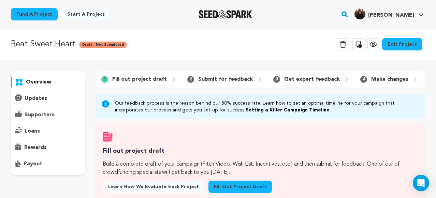
click at [401, 40] on link "Edit Project" at bounding box center [402, 44] width 40 height 12
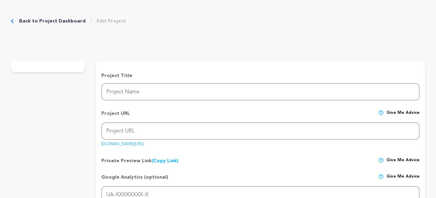
type input "Beat Sweet Heart"
type input "beat-sweet-heart"
type input "A young woman, Suzy gets attacked and discovers a new power fueled by an excess…"
type textarea "Beat Sweet Heart is a transformational short horror film which is a proof of co…"
type textarea "[PERSON_NAME]'s struggle with sexuality and empowerment highlights the experien…"
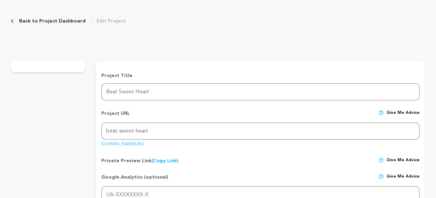
radio input "true"
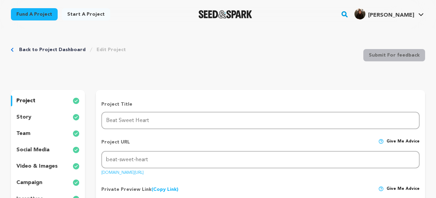
click at [25, 116] on p "story" at bounding box center [23, 117] width 15 height 8
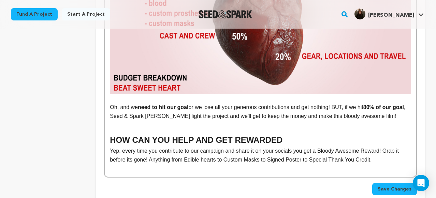
scroll to position [1759, 0]
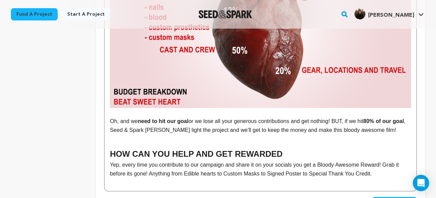
click at [111, 148] on h2 "HOW CAN YOU HELP AND GET REWARDED" at bounding box center [260, 154] width 301 height 13
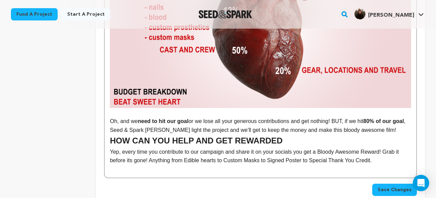
click at [384, 148] on p "Yep, every time you contribute to our campaign and share it on your socials you…" at bounding box center [260, 156] width 301 height 17
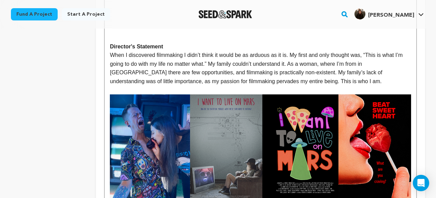
scroll to position [0, 0]
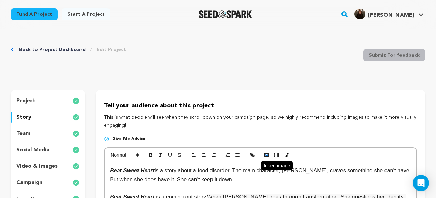
click at [267, 154] on rect "button" at bounding box center [267, 154] width 4 height 3
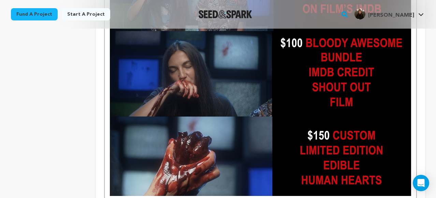
scroll to position [2158, 0]
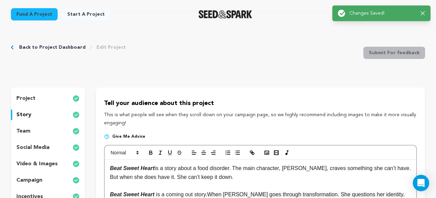
scroll to position [0, 0]
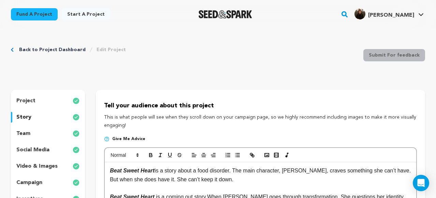
click at [55, 49] on link "Back to Project Dashboard" at bounding box center [52, 49] width 67 height 7
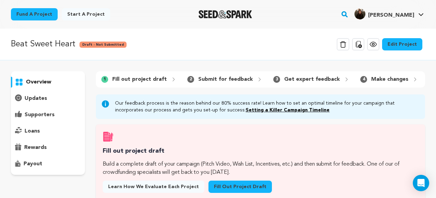
click at [374, 46] on icon at bounding box center [373, 44] width 6 height 5
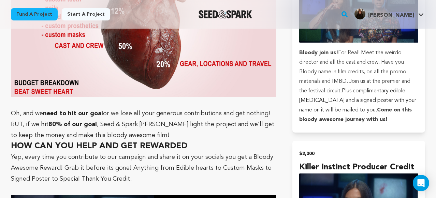
scroll to position [2339, 0]
